Goal: Task Accomplishment & Management: Manage account settings

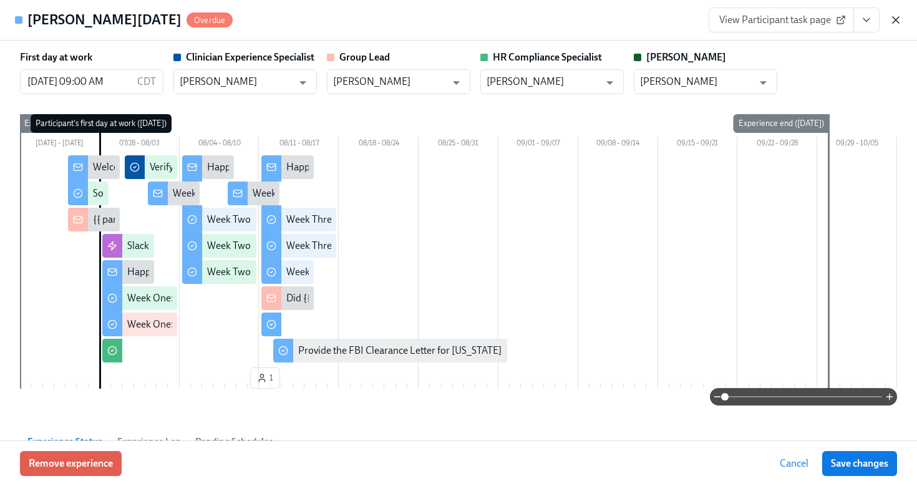
scroll to position [170, 0]
click at [894, 22] on icon "button" at bounding box center [896, 20] width 6 height 6
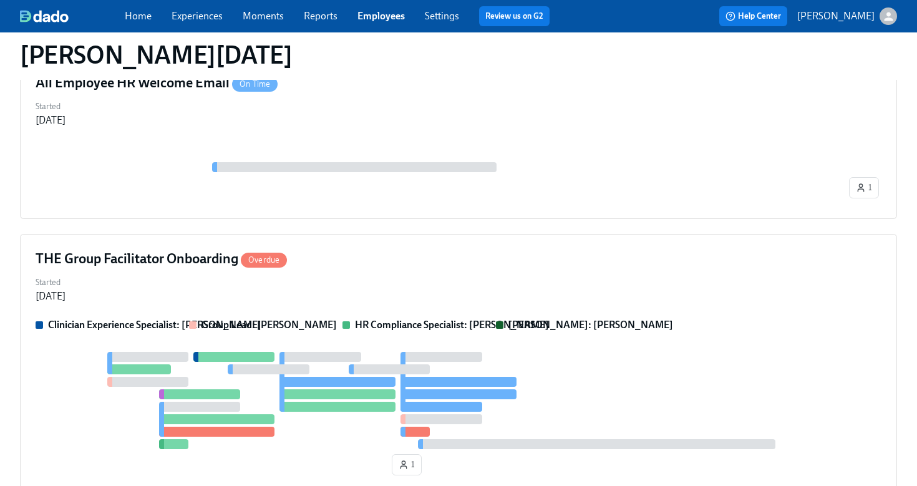
click at [383, 19] on link "Employees" at bounding box center [381, 16] width 47 height 12
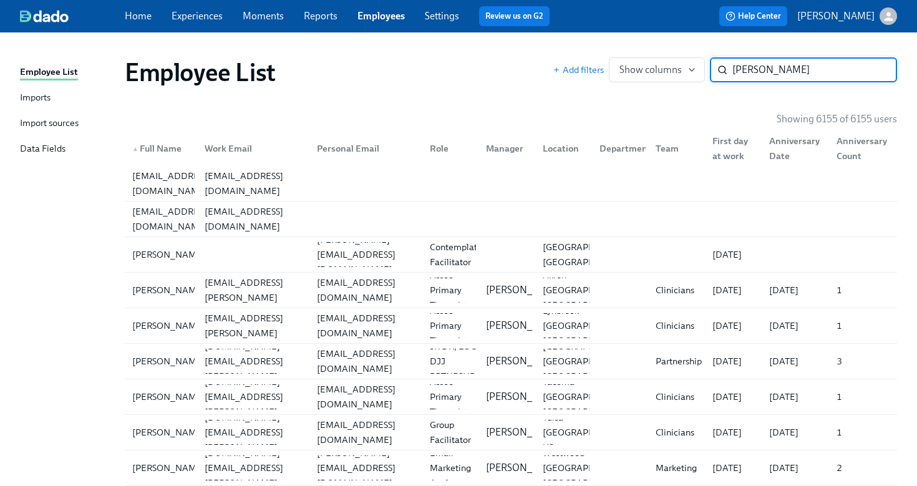
type input "gabrielle walton"
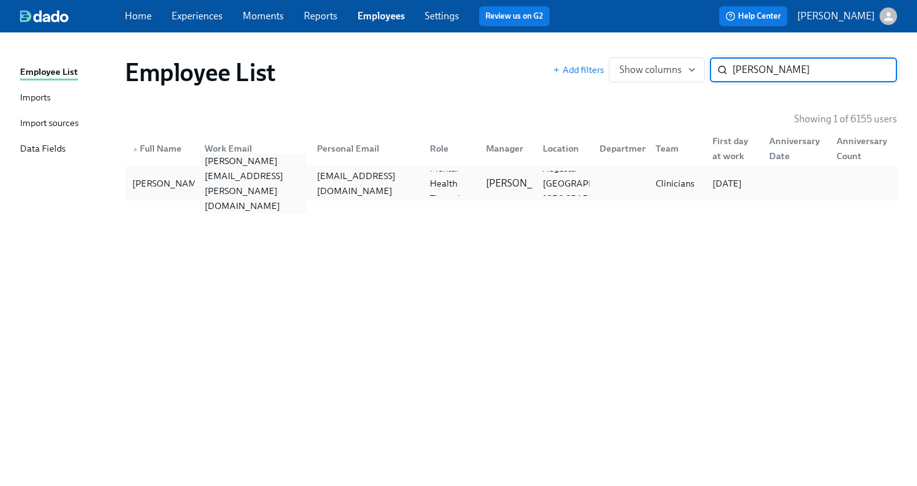
click at [205, 190] on div "gabrielle.walton@charliehealth.com" at bounding box center [254, 184] width 108 height 60
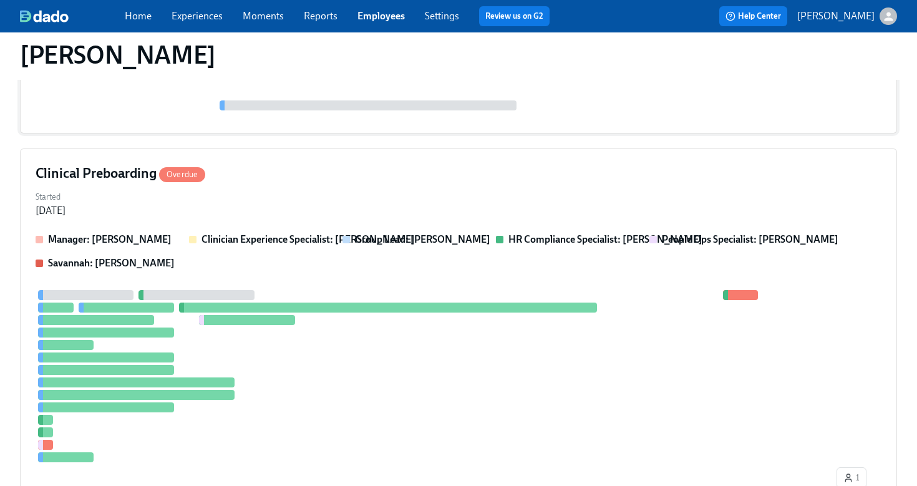
scroll to position [339, 0]
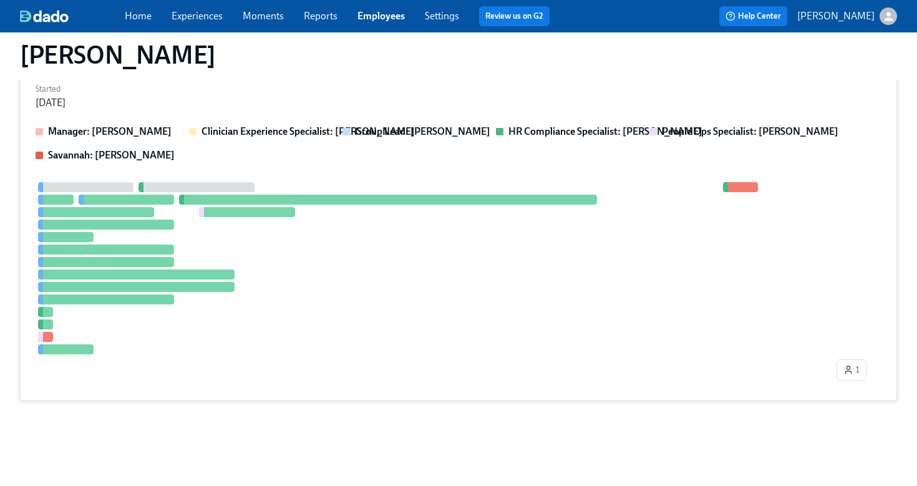
click at [366, 277] on div at bounding box center [459, 268] width 846 height 172
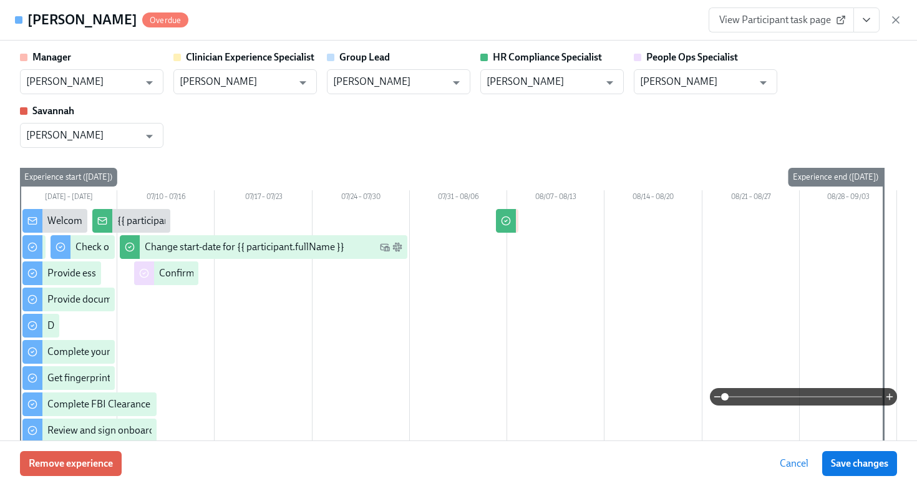
click at [866, 23] on icon "View task page" at bounding box center [867, 20] width 12 height 12
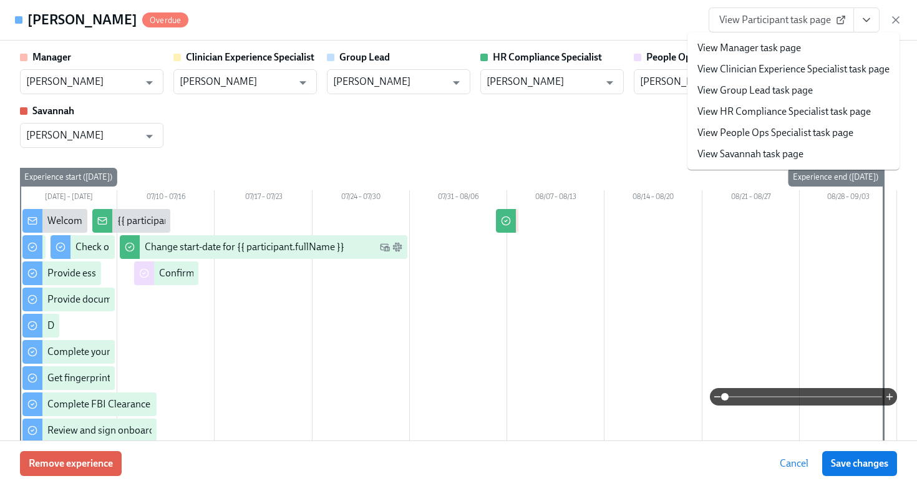
click at [819, 114] on link "View HR Compliance Specialist task page" at bounding box center [784, 112] width 173 height 14
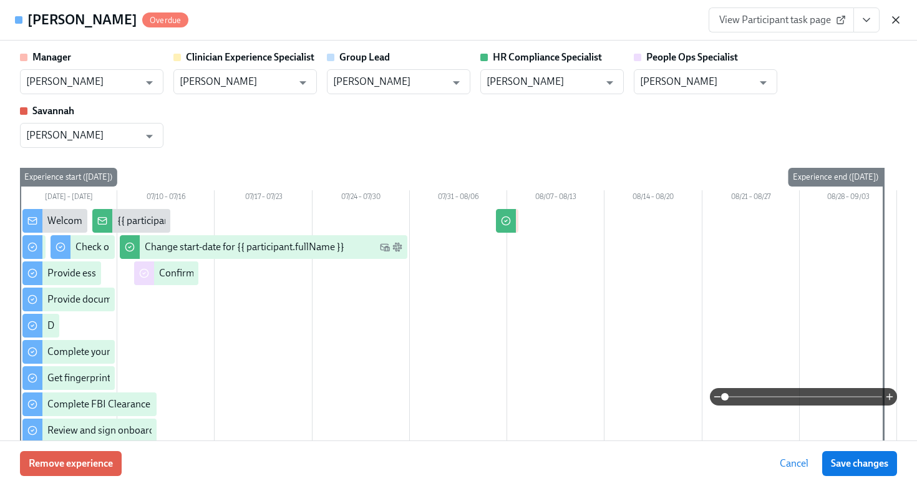
click at [897, 17] on icon "button" at bounding box center [896, 20] width 6 height 6
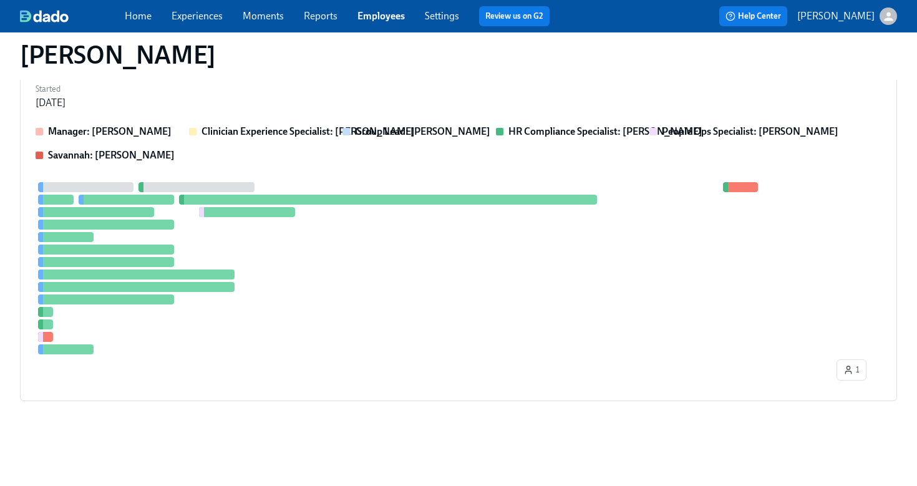
click at [378, 20] on link "Employees" at bounding box center [381, 16] width 47 height 12
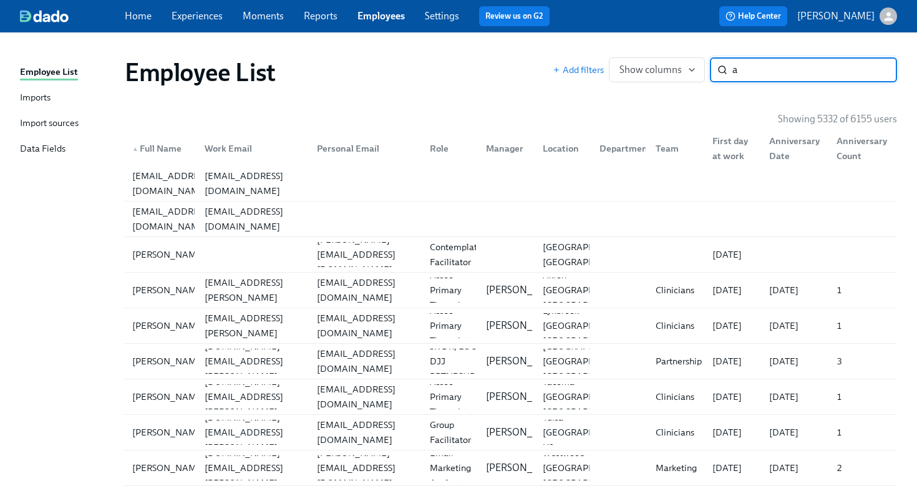
click at [769, 71] on input "a" at bounding box center [815, 69] width 165 height 25
type input "kahr"
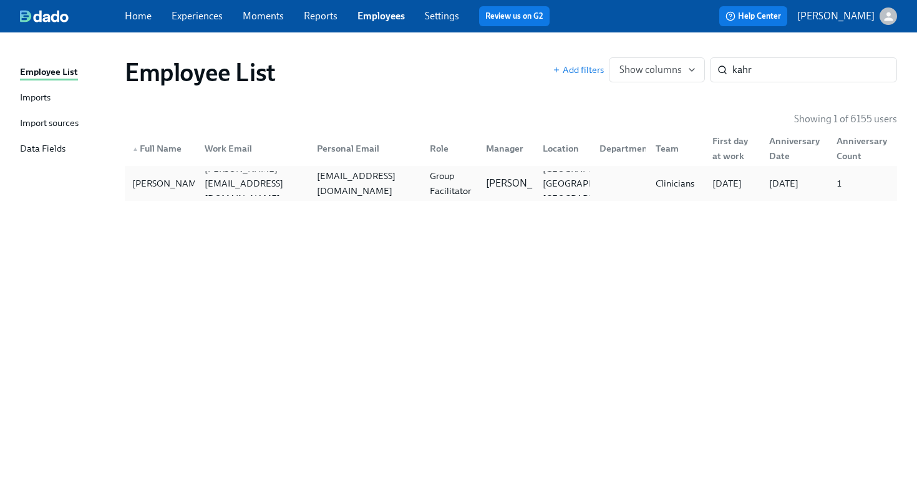
click at [476, 180] on div "Group Facilitator" at bounding box center [451, 183] width 52 height 30
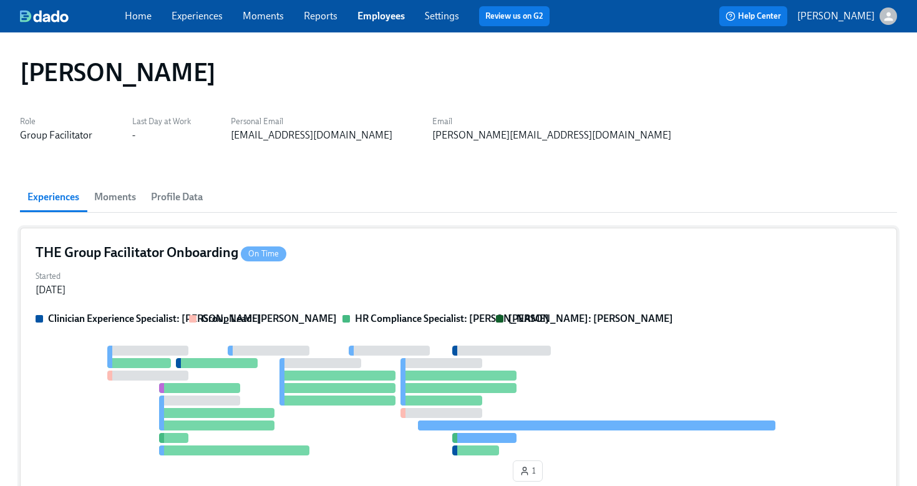
click at [476, 264] on div "THE Group Facilitator Onboarding On Time Started Jul 18, 2025 Clinician Experie…" at bounding box center [458, 365] width 877 height 275
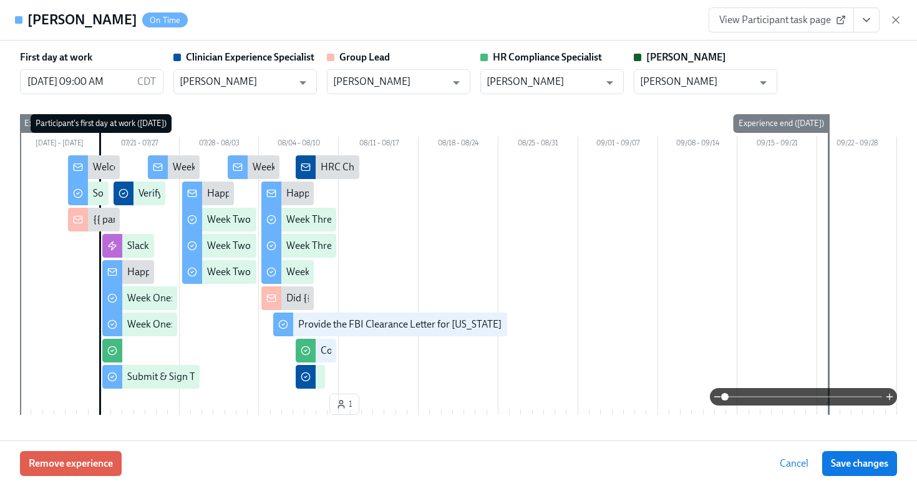
click at [864, 21] on icon "View task page" at bounding box center [867, 20] width 12 height 12
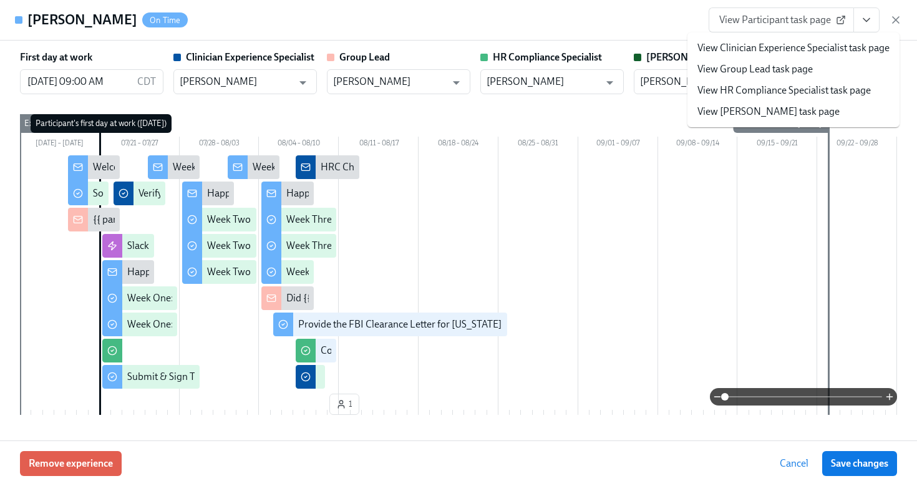
click at [799, 88] on link "View HR Compliance Specialist task page" at bounding box center [784, 91] width 173 height 14
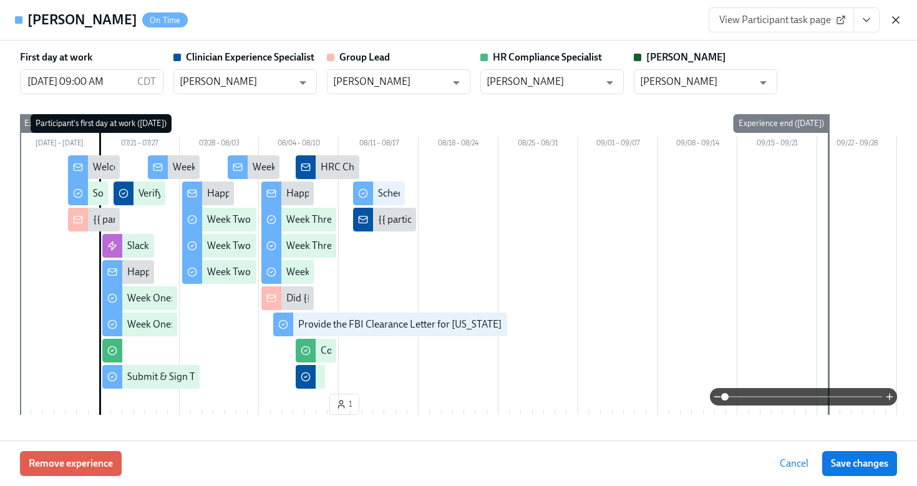
click at [892, 19] on icon "button" at bounding box center [896, 20] width 12 height 12
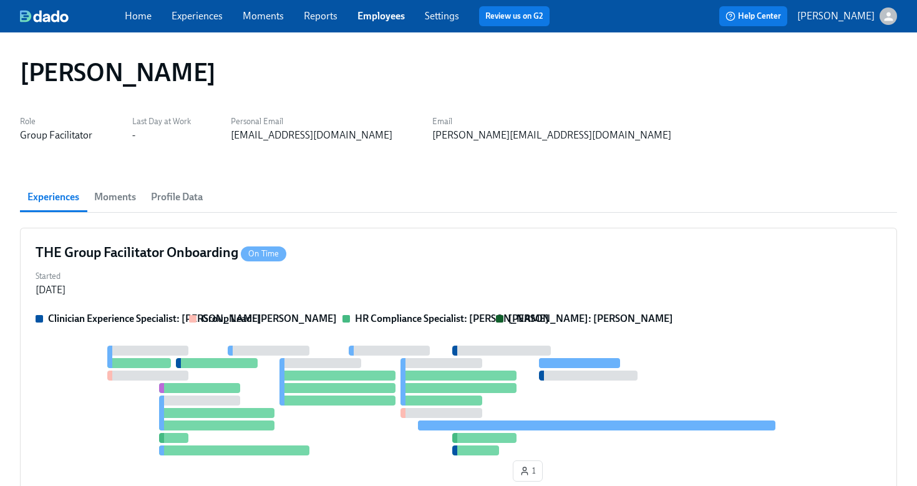
click at [378, 19] on link "Employees" at bounding box center [381, 16] width 47 height 12
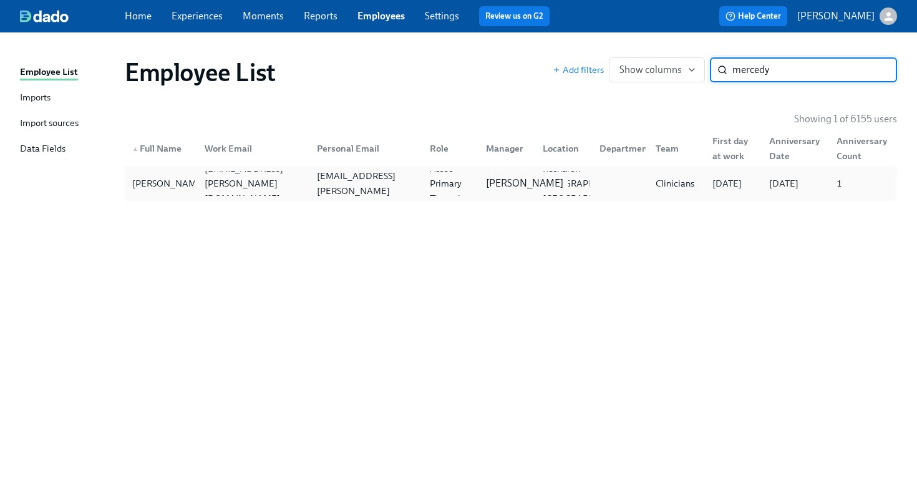
type input "mercedy"
click at [493, 177] on p "[PERSON_NAME]" at bounding box center [524, 184] width 77 height 14
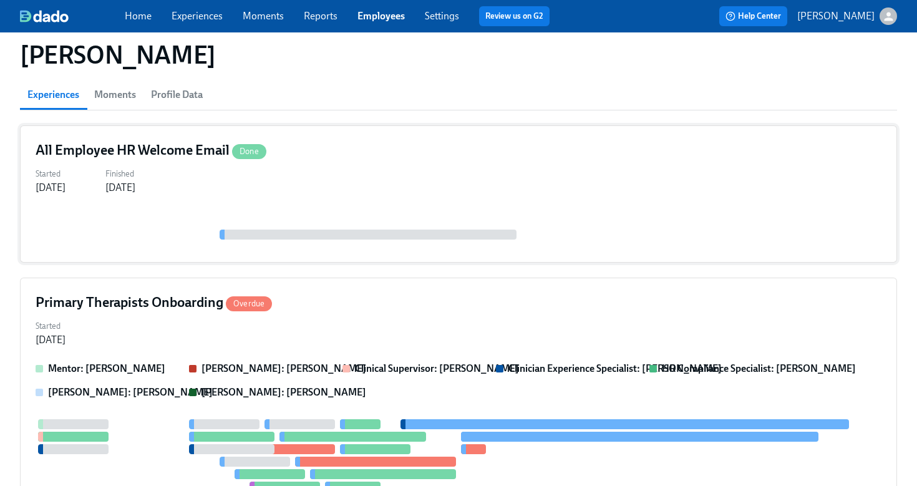
scroll to position [110, 0]
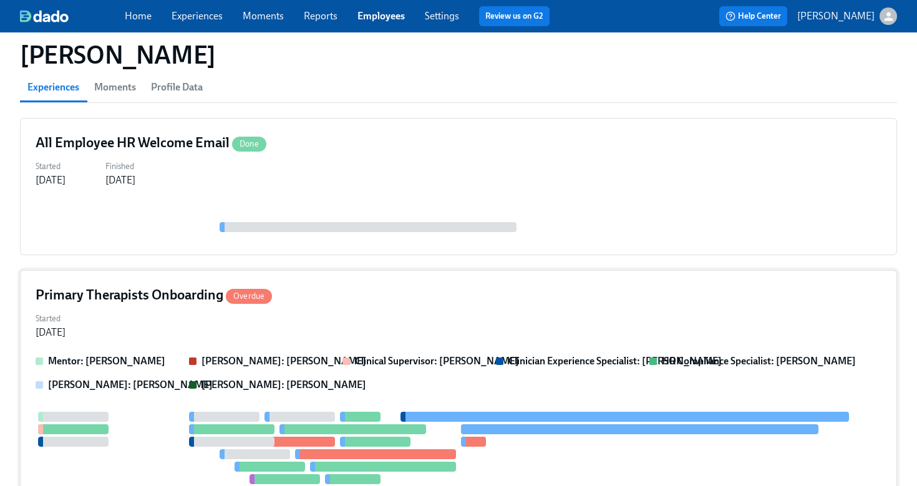
click at [385, 306] on div "Primary Therapists Onboarding Overdue Started Jul 24, 2025 Mentor: Amy Piatt Cl…" at bounding box center [458, 481] width 877 height 423
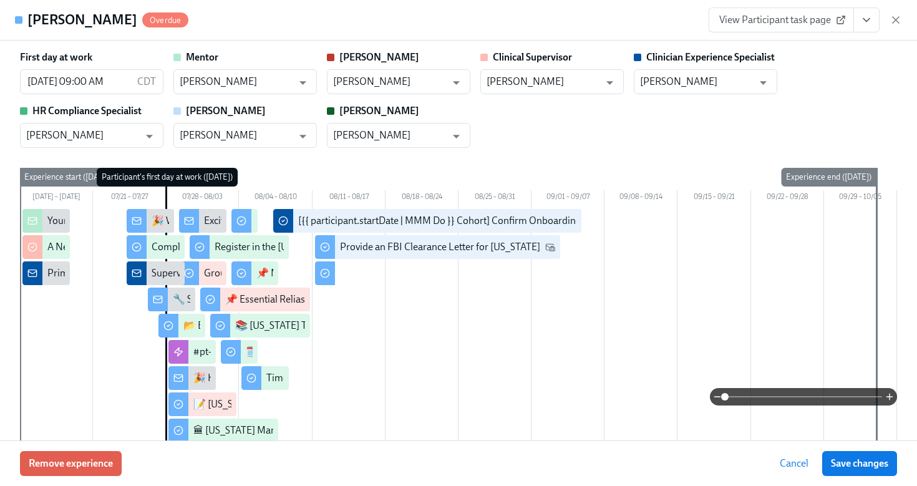
click at [862, 18] on icon "View task page" at bounding box center [867, 20] width 12 height 12
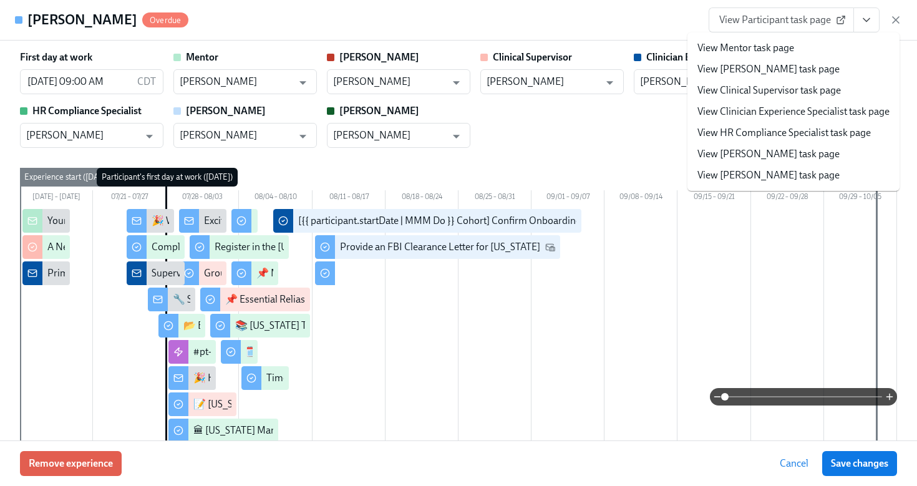
click at [744, 130] on link "View HR Compliance Specialist task page" at bounding box center [784, 133] width 173 height 14
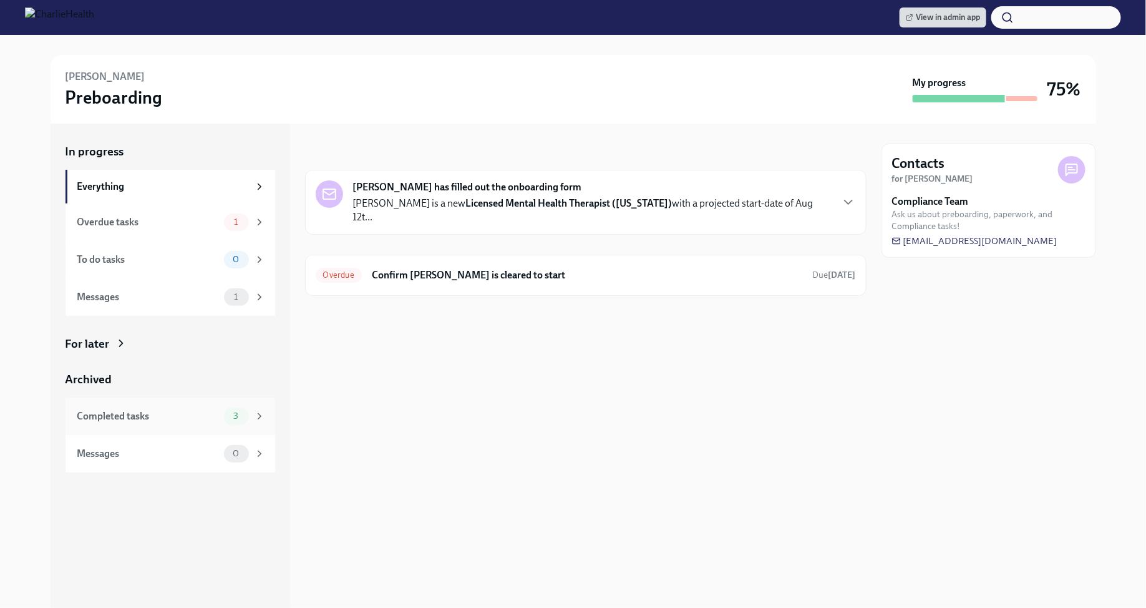
click at [229, 409] on div "3" at bounding box center [236, 416] width 25 height 17
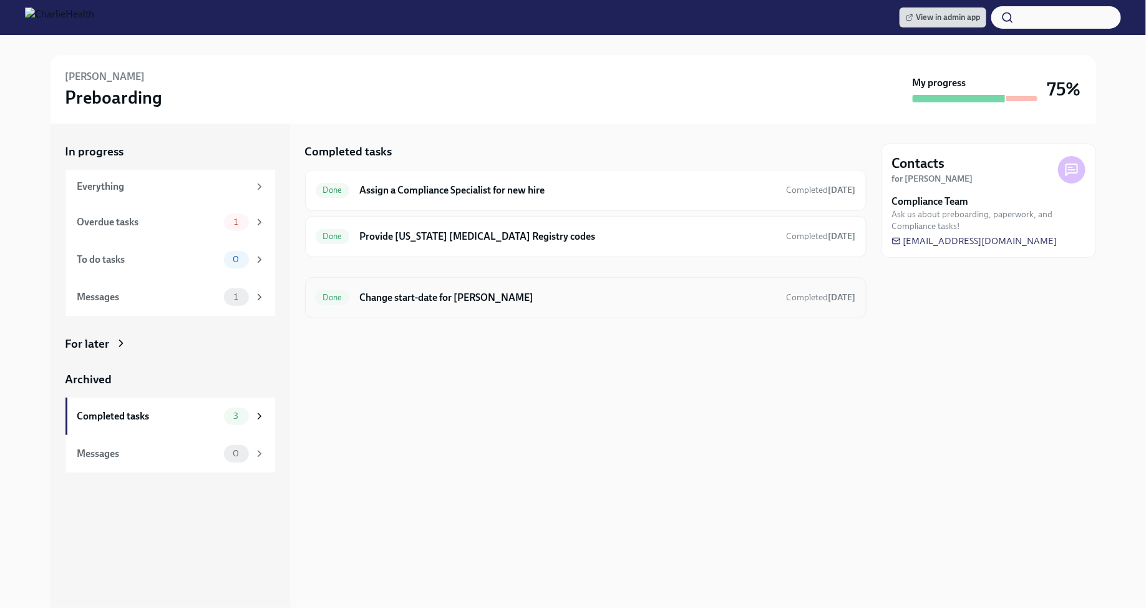
click at [398, 300] on h6 "Change start-date for [PERSON_NAME]" at bounding box center [567, 298] width 417 height 14
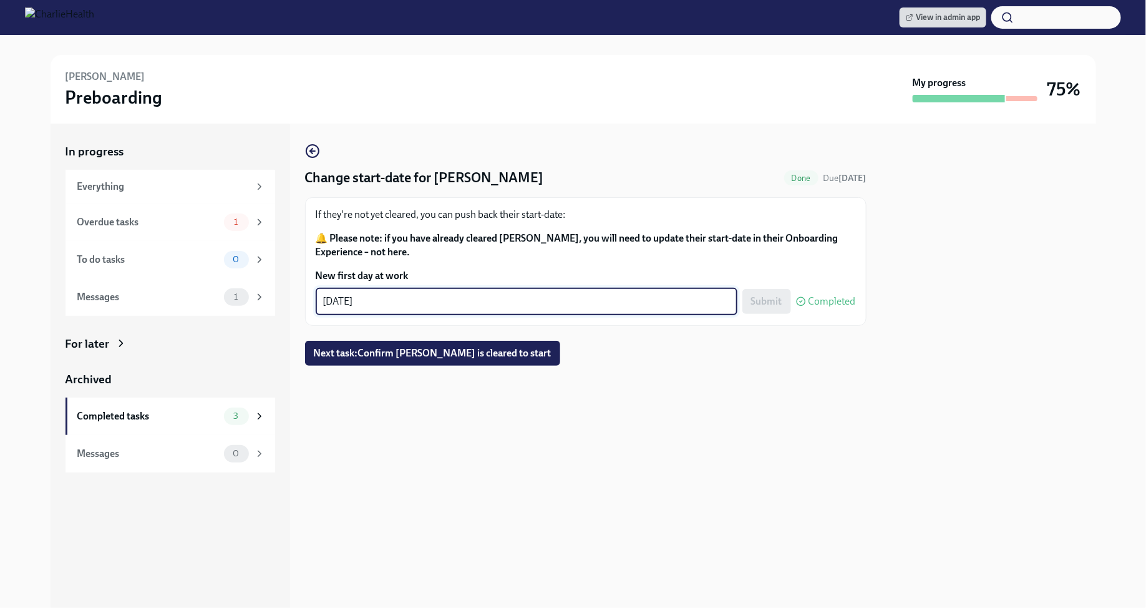
click at [349, 304] on textarea "08/12/2025" at bounding box center [526, 301] width 407 height 15
type textarea "08/18/2025"
click at [771, 304] on span "Submit" at bounding box center [766, 301] width 31 height 12
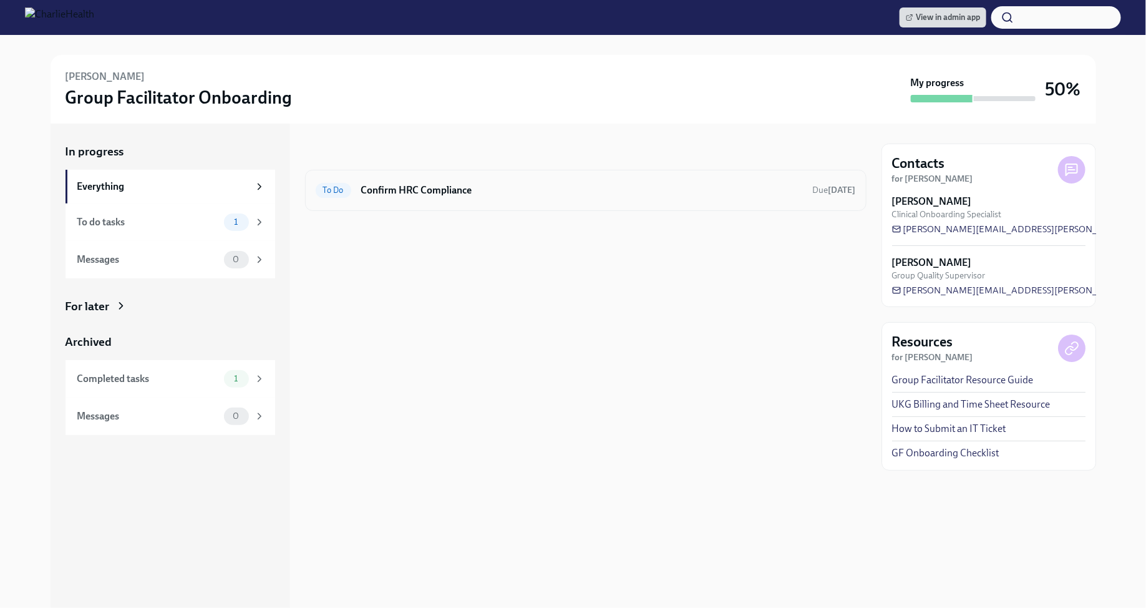
click at [424, 187] on h6 "Confirm HRC Compliance" at bounding box center [582, 190] width 442 height 14
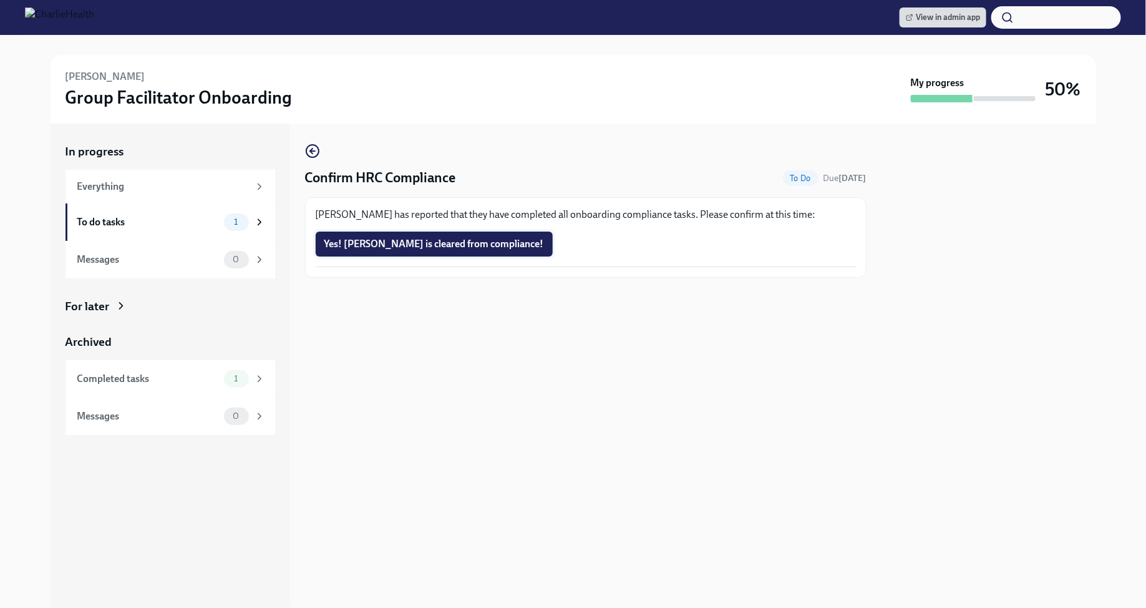
click at [443, 250] on button "Yes! Ashley is cleared from compliance!" at bounding box center [434, 244] width 237 height 25
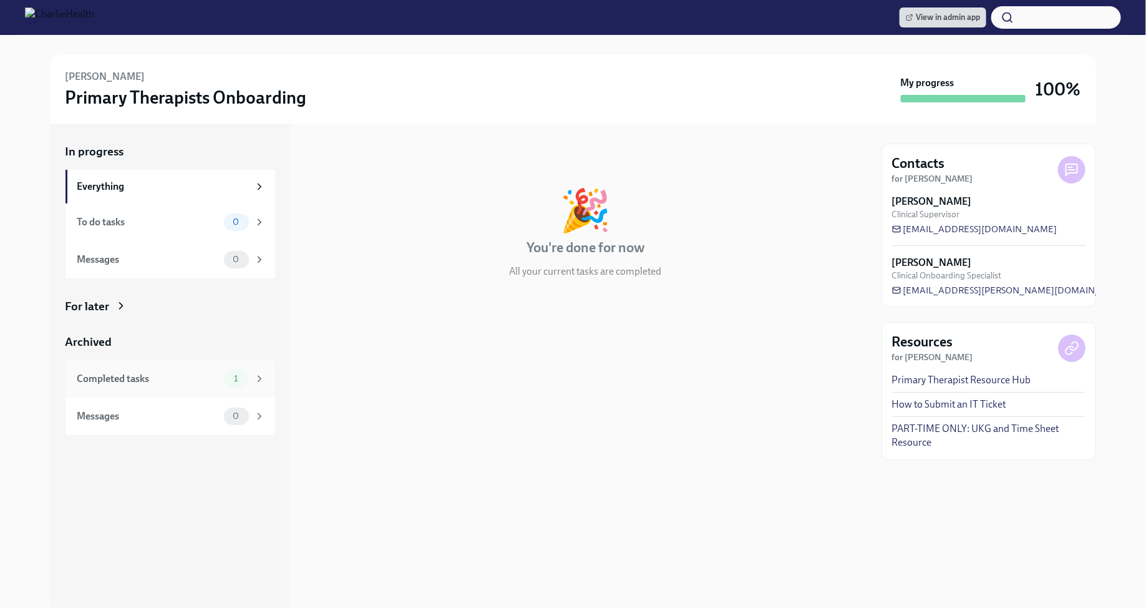
click at [235, 378] on span "1" at bounding box center [236, 378] width 19 height 9
